Goal: Task Accomplishment & Management: Use online tool/utility

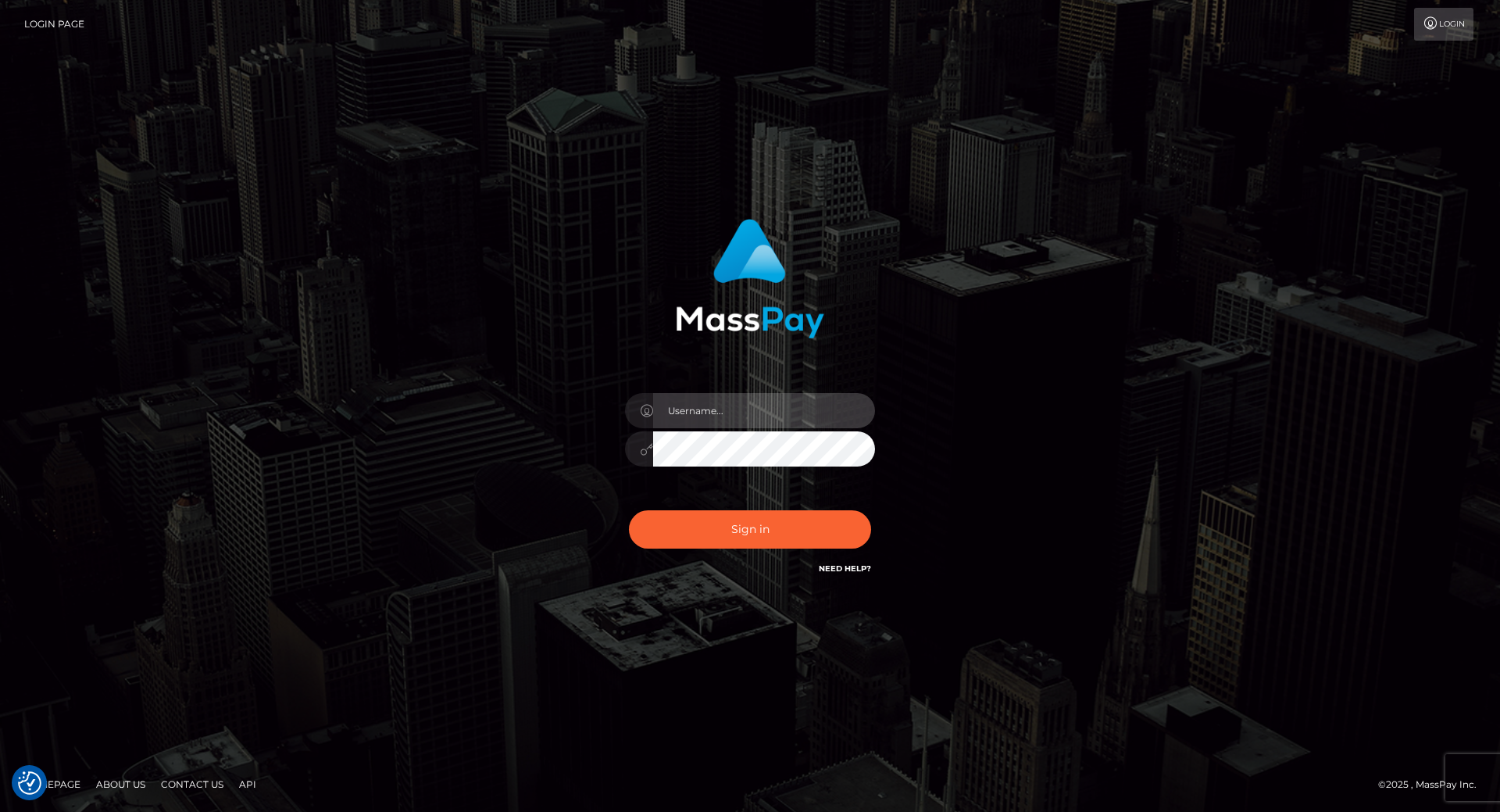
type input "leslie.throne"
drag, startPoint x: 697, startPoint y: 386, endPoint x: 693, endPoint y: 407, distance: 21.4
drag, startPoint x: 693, startPoint y: 407, endPoint x: 574, endPoint y: 418, distance: 119.5
click at [574, 418] on div "Sign in" at bounding box center [750, 398] width 410 height 382
click at [689, 419] on input "text" at bounding box center [764, 410] width 222 height 35
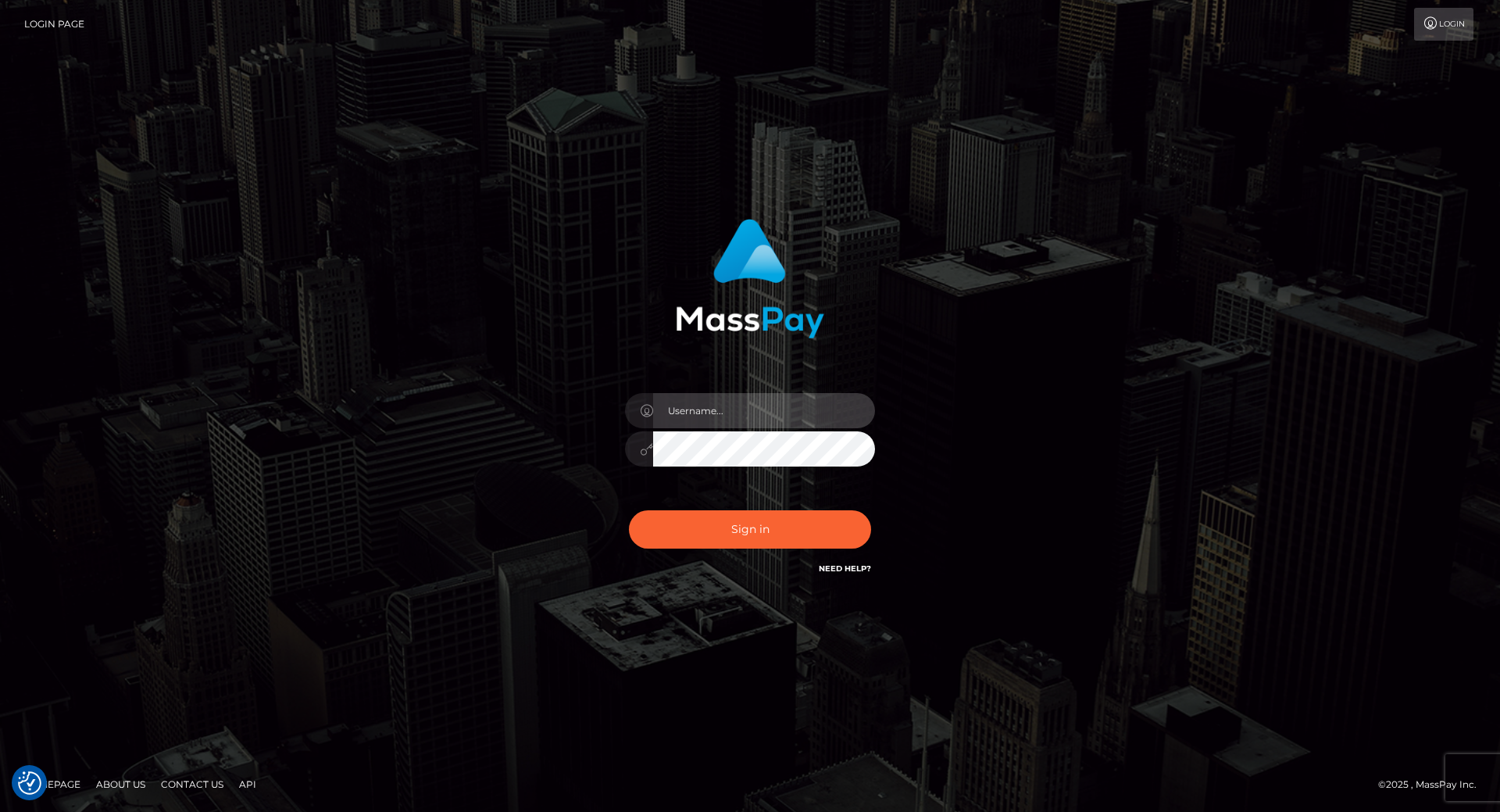
type input "[PERSON_NAME].throne"
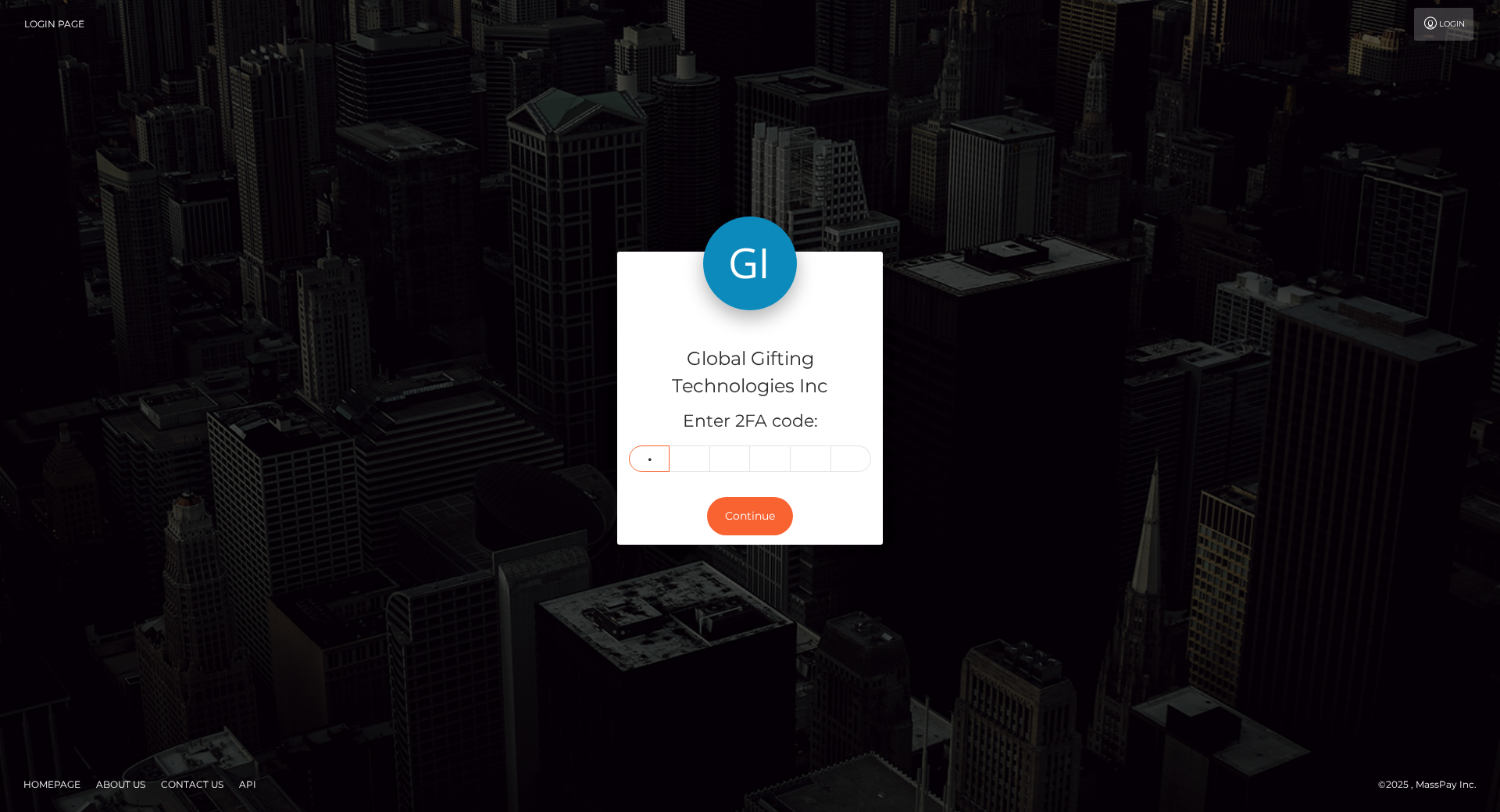
type input "7"
type input "6"
type input "4"
type input "7"
type input "6"
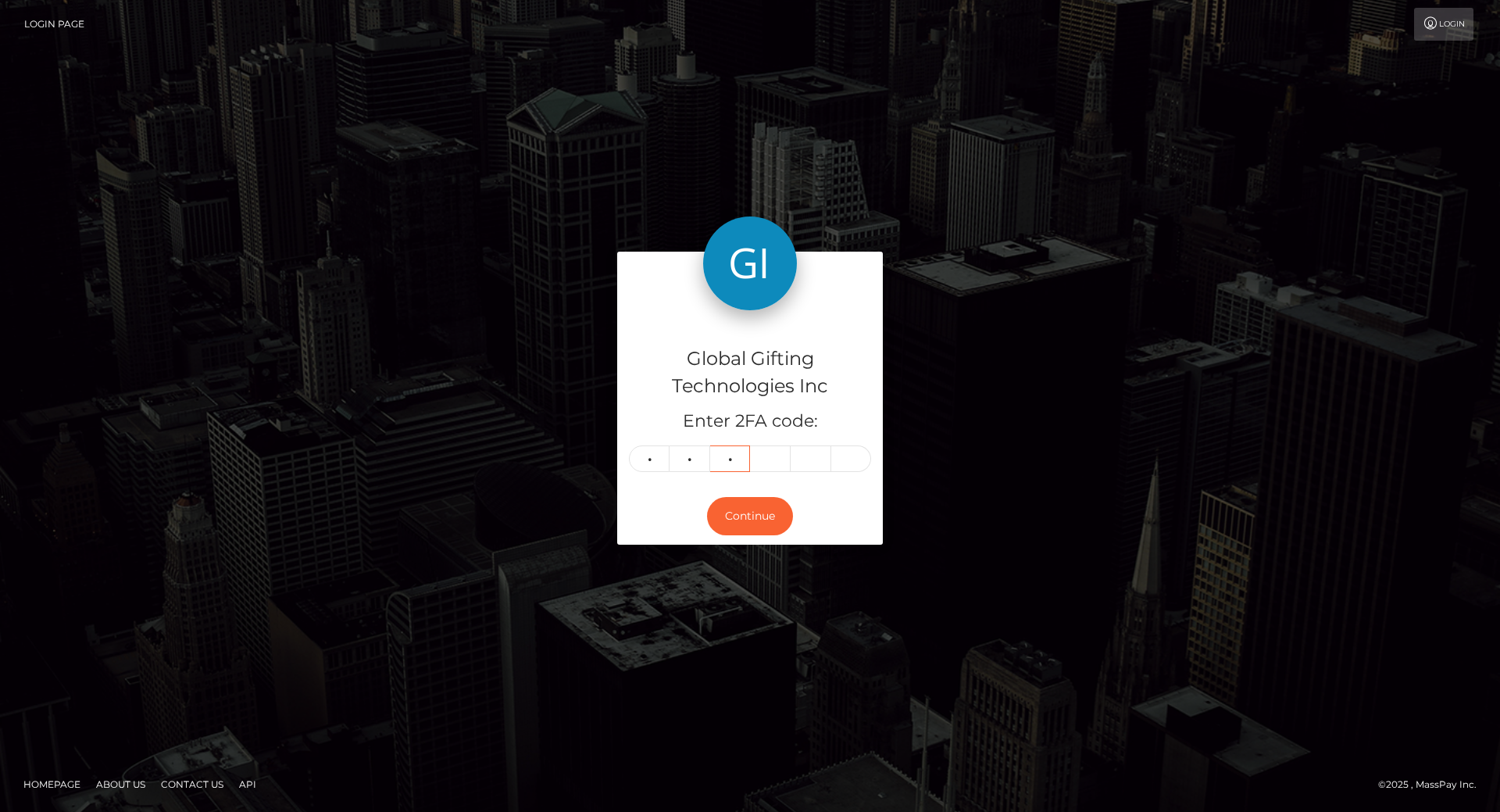
type input "4"
type input "9"
type input "4"
type input "9"
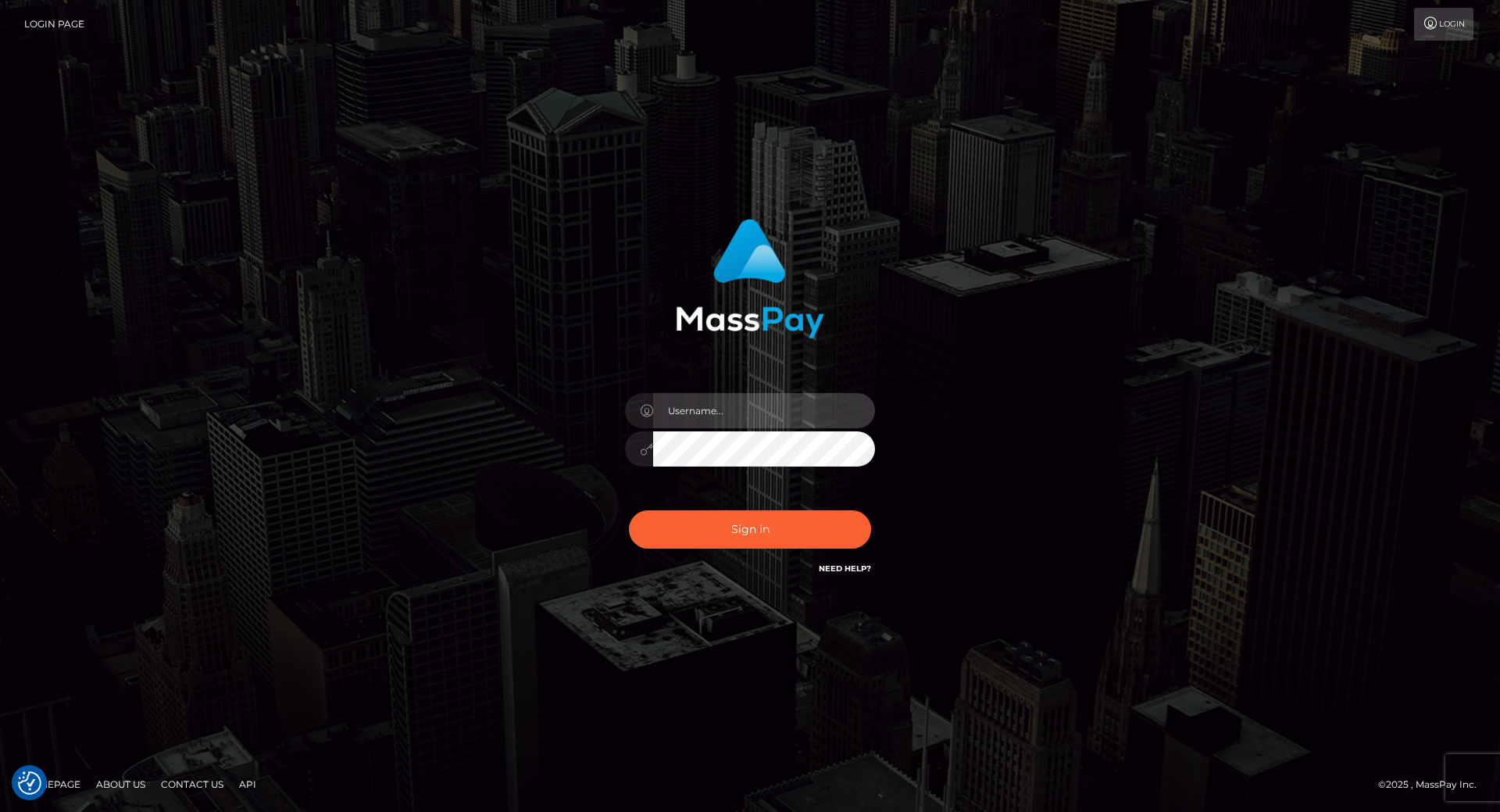
click at [689, 427] on input "text" at bounding box center [764, 410] width 222 height 35
type input "leslie.throne"
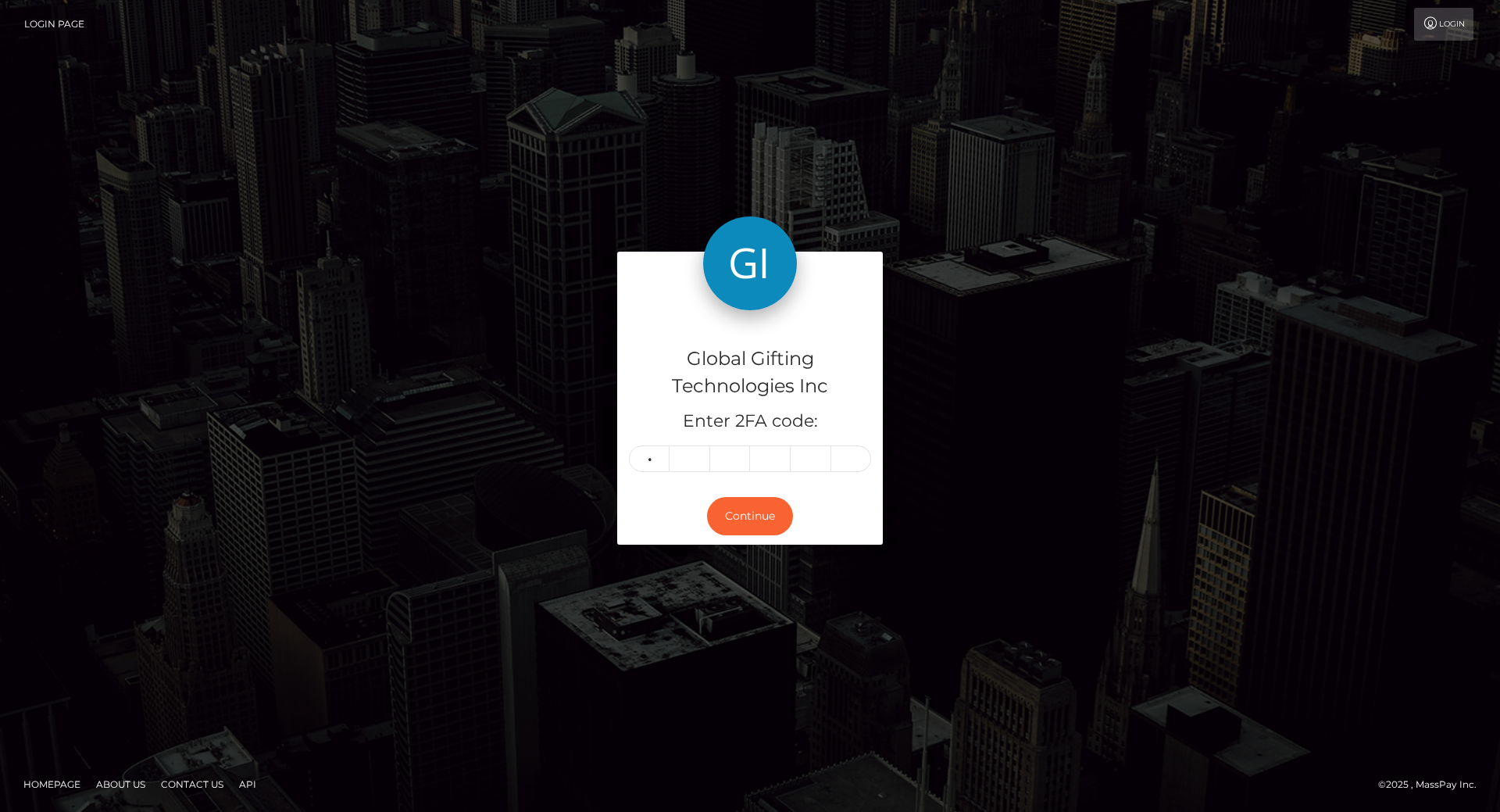
type input "7"
type input "6"
type input "4"
type input "9"
type input "4"
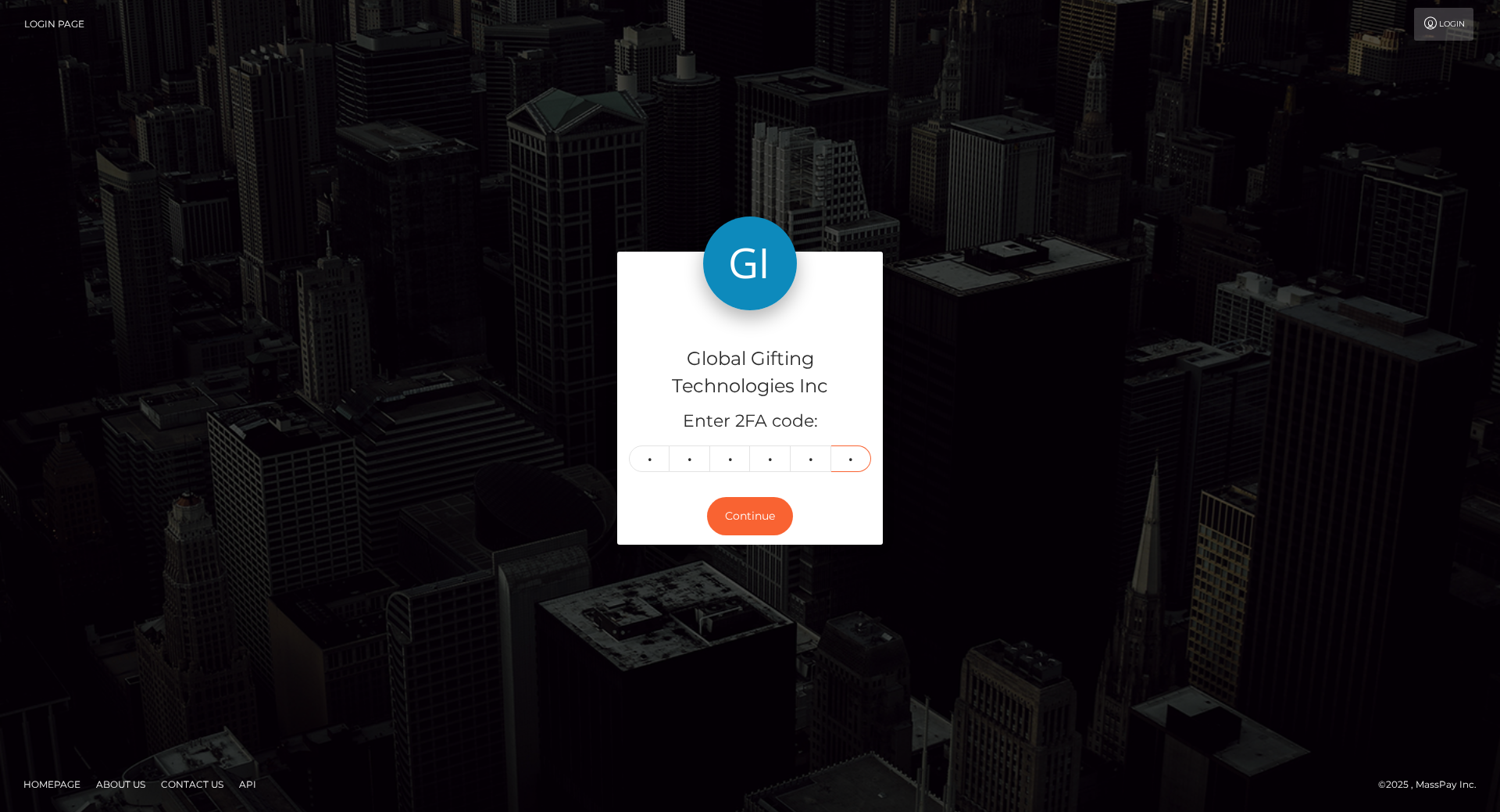
type input "9"
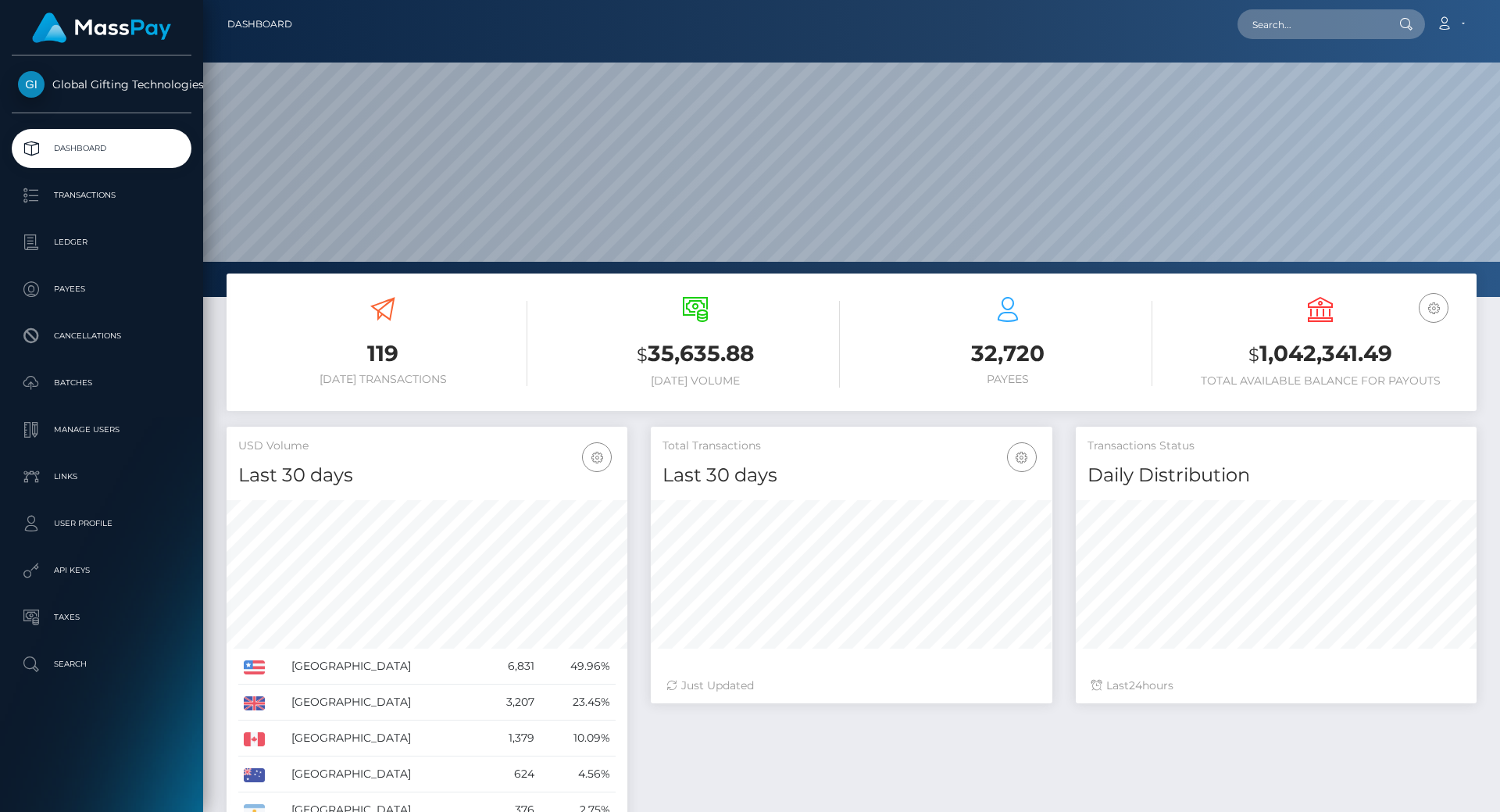
scroll to position [278, 402]
click at [1336, 355] on h3 "$ 1,042,341.49" at bounding box center [1321, 354] width 289 height 32
copy h3 "1,042,341.49"
